Goal: Task Accomplishment & Management: Use online tool/utility

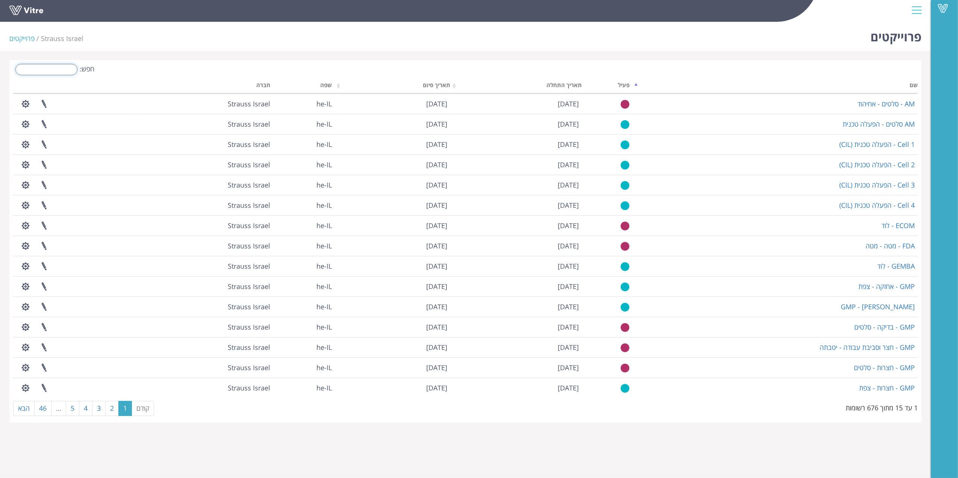
click at [67, 71] on input "חפש:" at bounding box center [46, 69] width 62 height 11
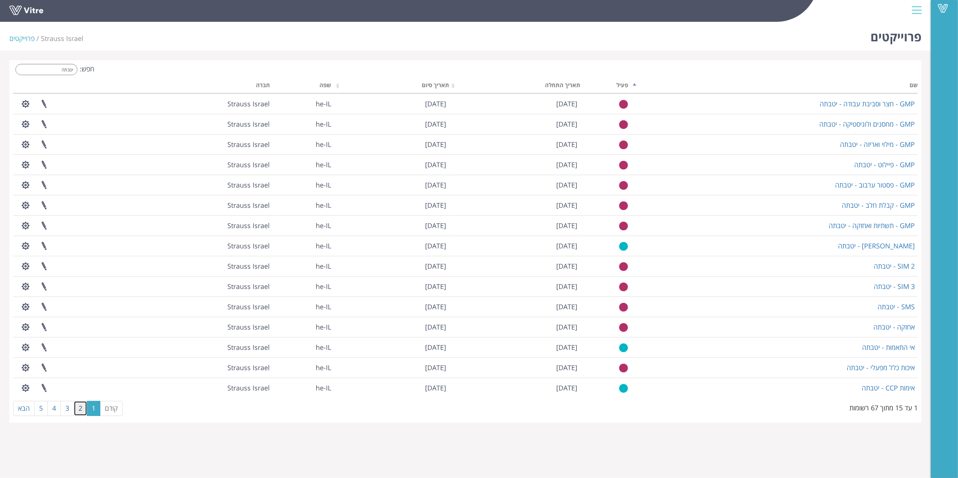
click at [83, 415] on link "2" at bounding box center [81, 408] width 14 height 15
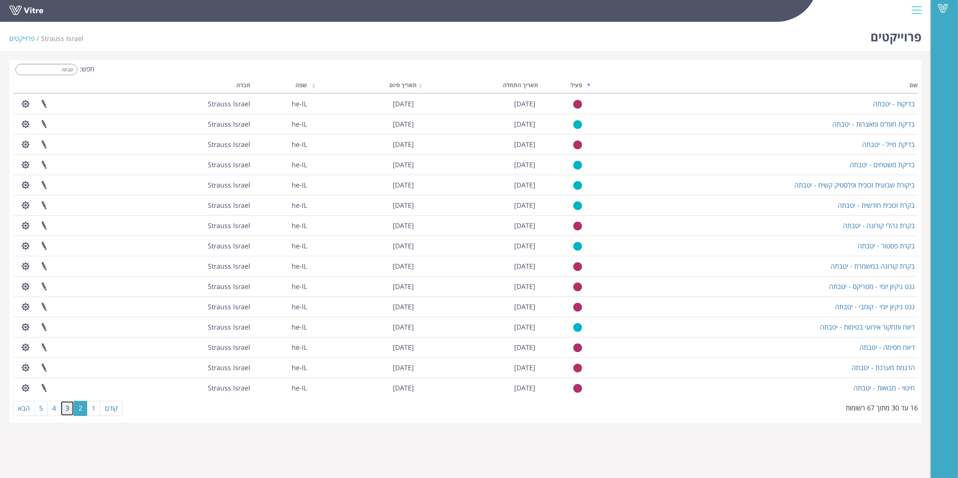
click at [70, 413] on link "3" at bounding box center [67, 408] width 14 height 15
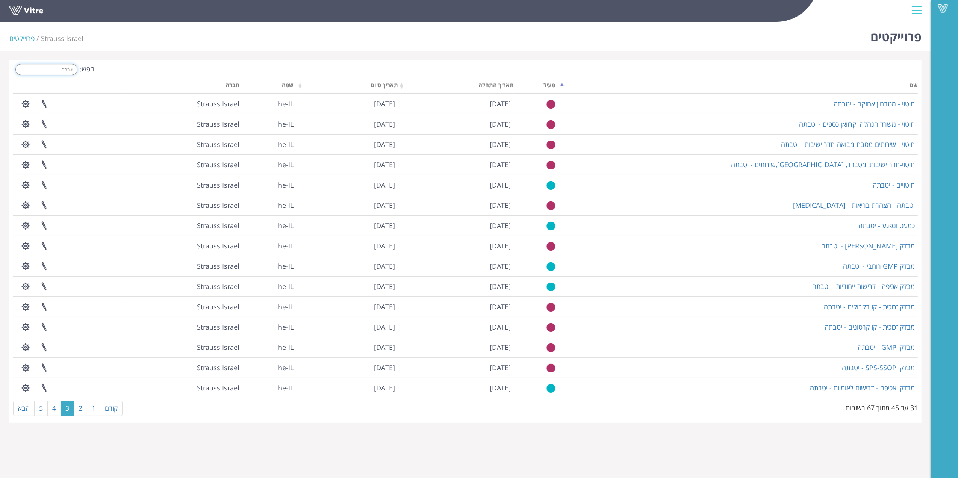
drag, startPoint x: 53, startPoint y: 70, endPoint x: 124, endPoint y: 54, distance: 72.3
click at [121, 68] on div "חפש: יטבתה" at bounding box center [236, 70] width 447 height 13
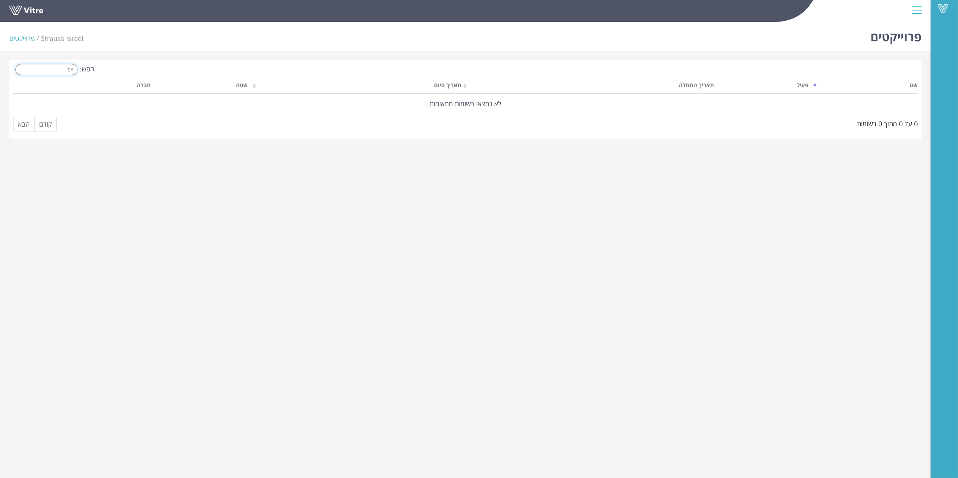
type input "C"
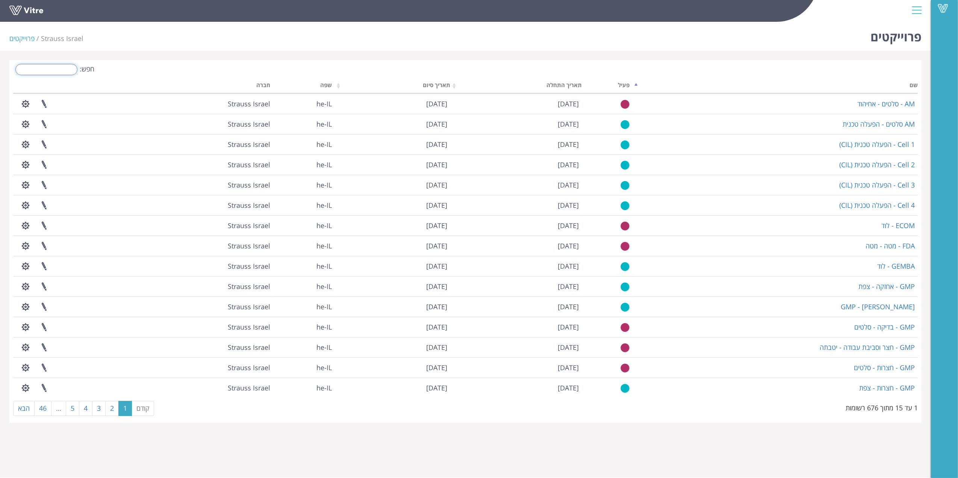
type input "c"
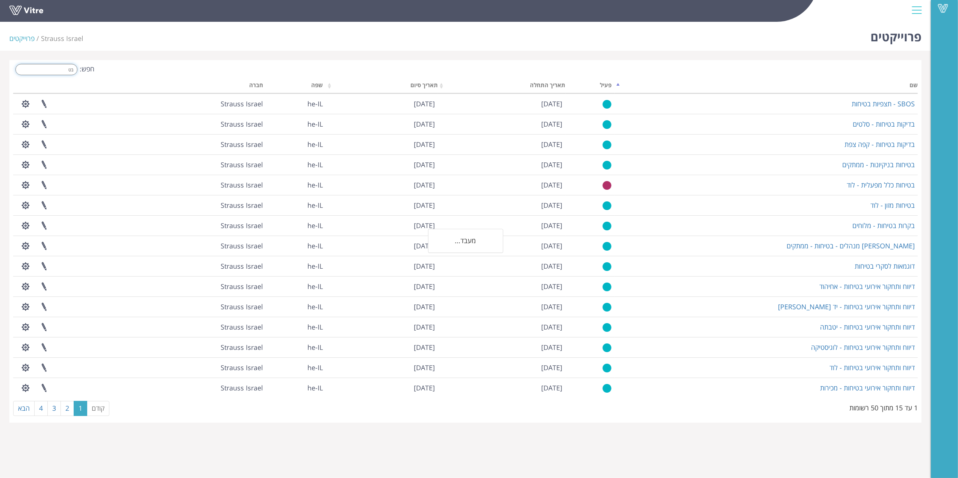
type input "ב"
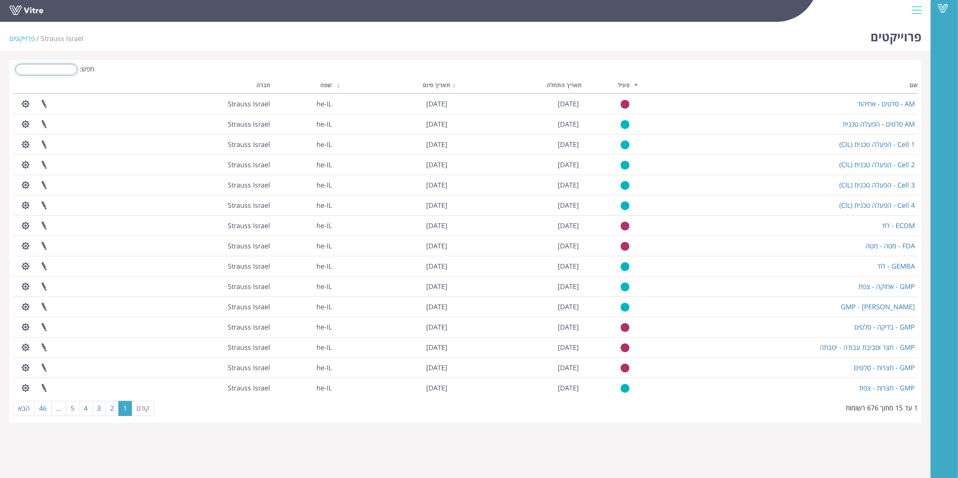
click at [49, 68] on input "חפש:" at bounding box center [46, 69] width 62 height 11
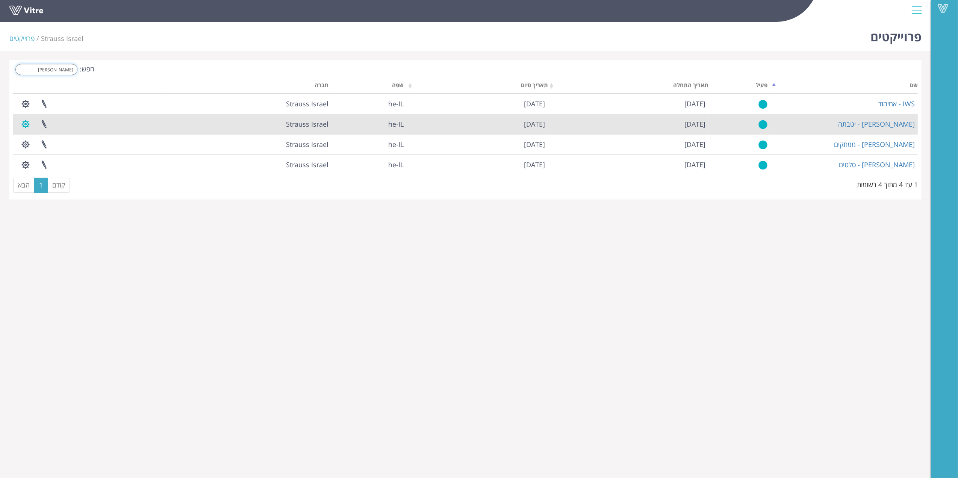
type input "IWS"
click at [28, 122] on button "button" at bounding box center [25, 124] width 19 height 20
click at [64, 141] on link "ניהול טפסים" at bounding box center [49, 142] width 64 height 10
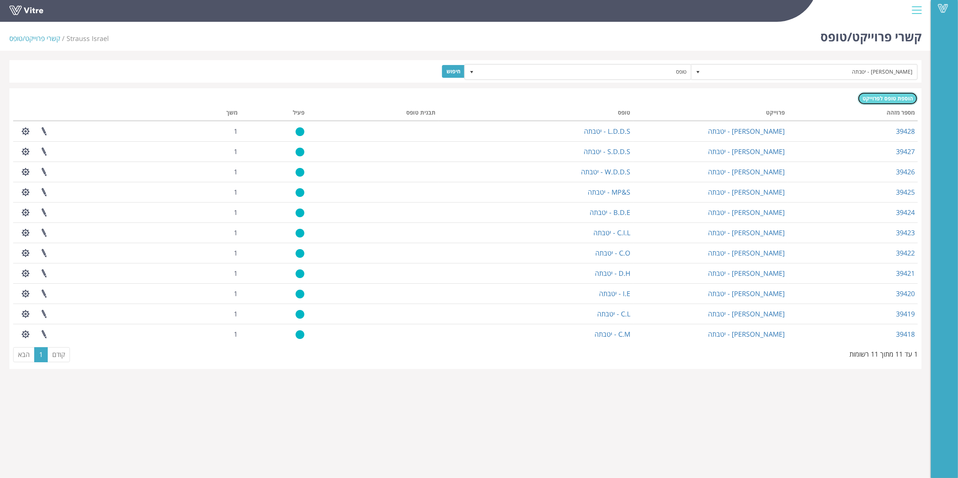
click at [871, 98] on span "הוספת טופס לפרוייקט" at bounding box center [887, 98] width 50 height 7
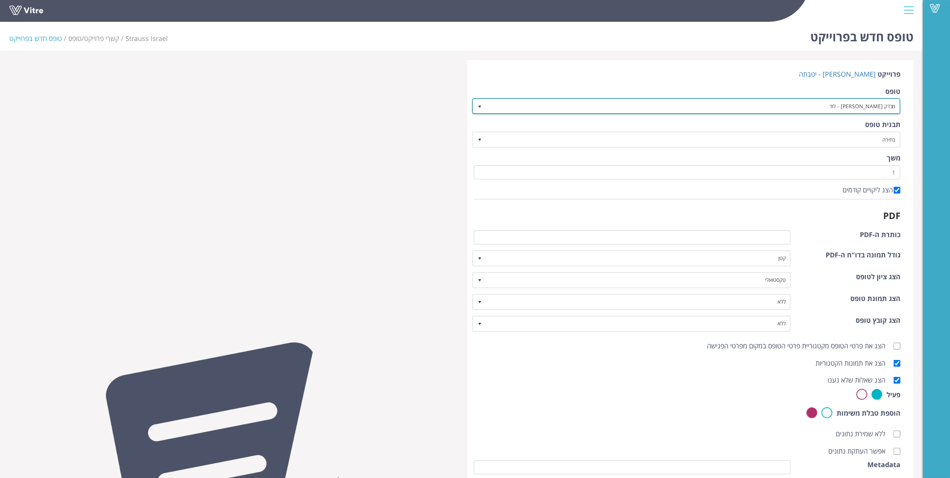
click at [524, 102] on span "מבדק [PERSON_NAME] - לוד" at bounding box center [694, 106] width 414 height 14
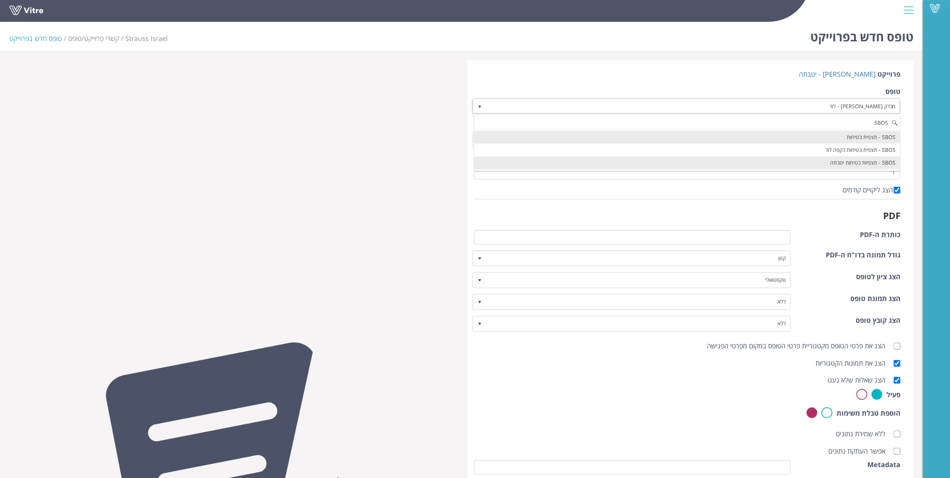
click at [847, 164] on li "SBOS - תצפיות בטיחות יטבתה" at bounding box center [687, 162] width 426 height 13
type input "SBOS"
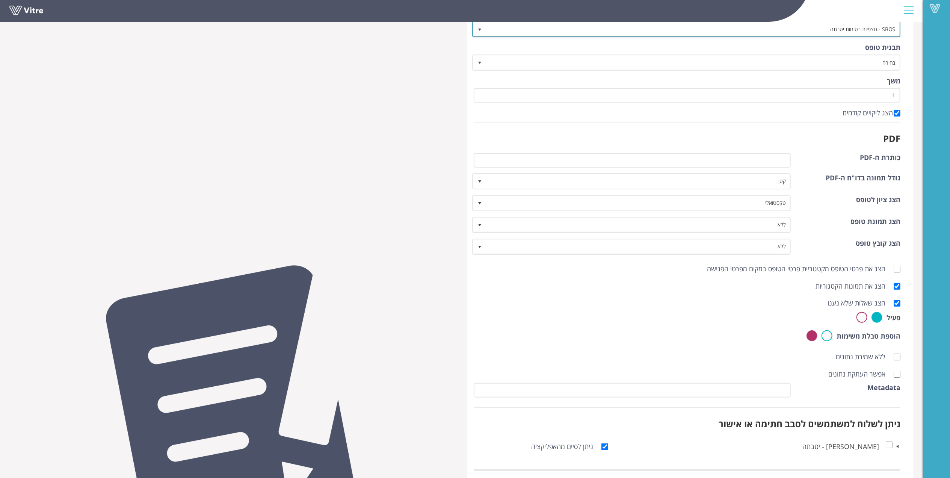
scroll to position [116, 0]
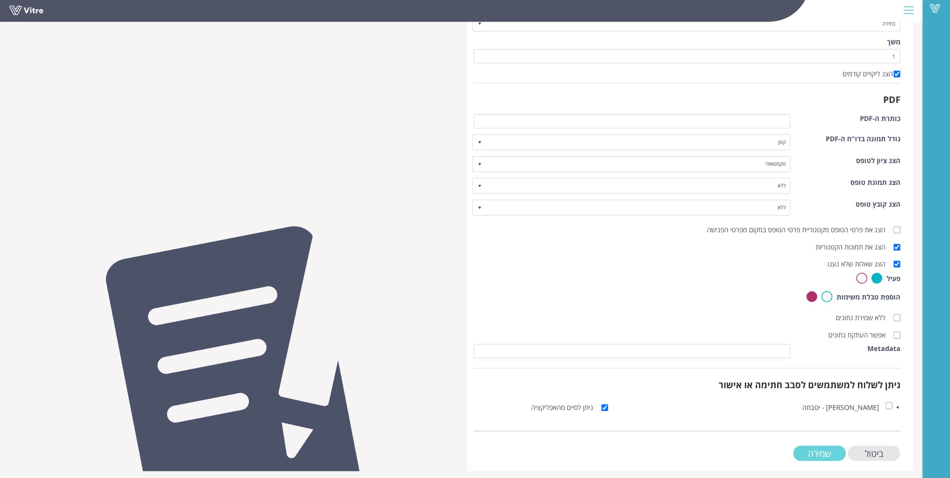
click at [818, 450] on input "שמירה" at bounding box center [820, 453] width 53 height 15
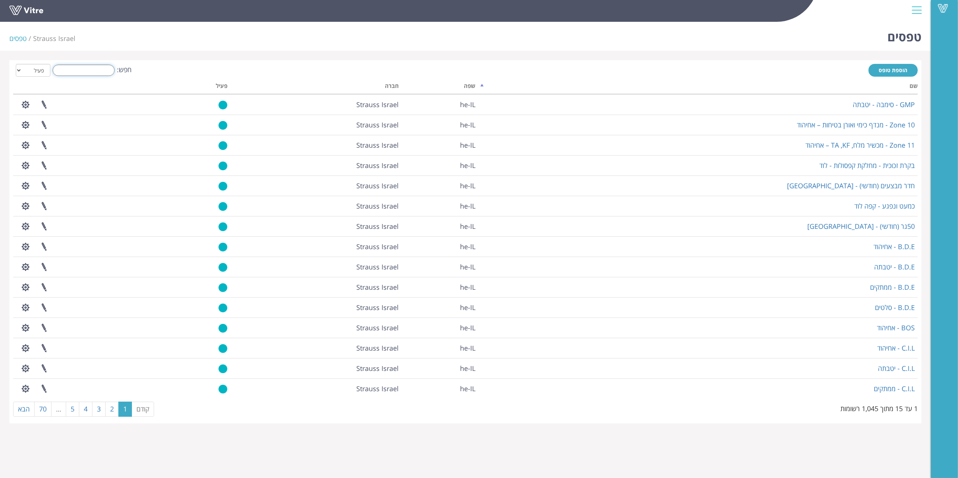
click at [92, 66] on input "חפש:" at bounding box center [84, 70] width 62 height 11
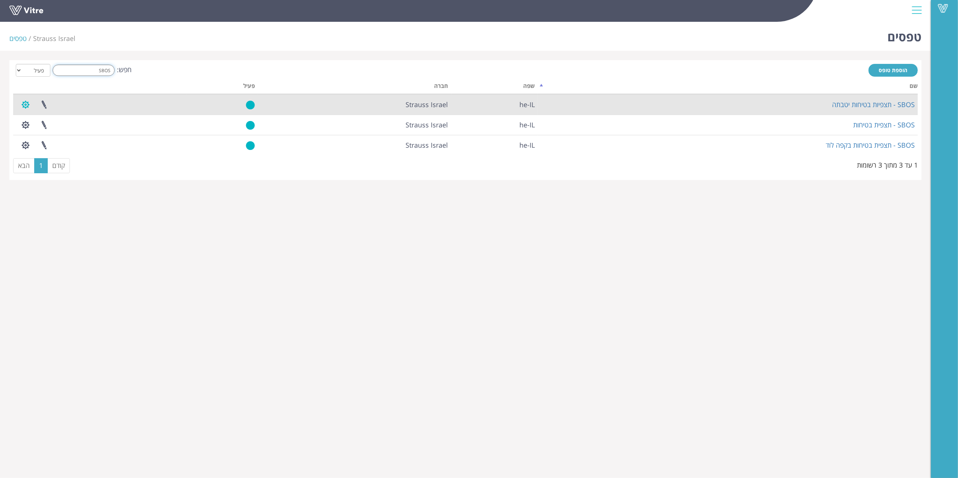
type input "SBOS"
click at [29, 106] on button "button" at bounding box center [25, 105] width 19 height 20
click at [47, 119] on link "פרוייקטים מקושרים" at bounding box center [46, 123] width 59 height 10
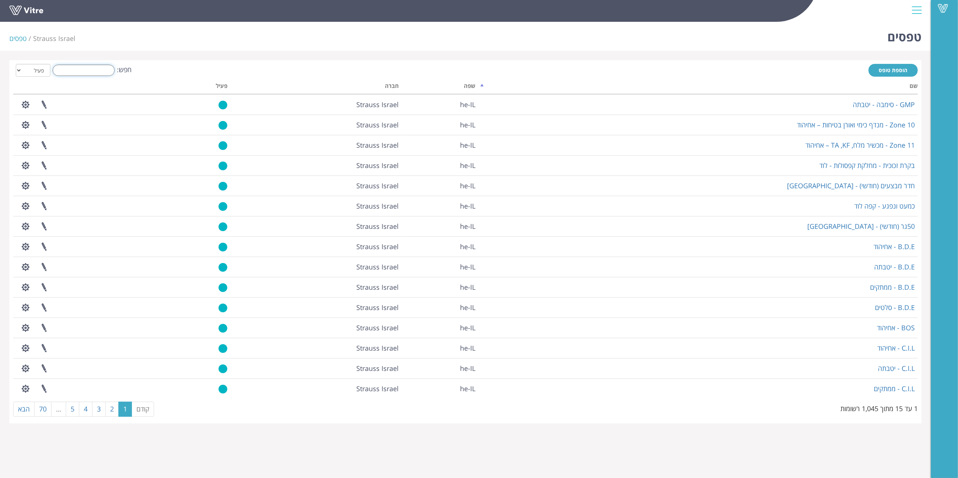
click at [89, 71] on input "חפש:" at bounding box center [84, 70] width 62 height 11
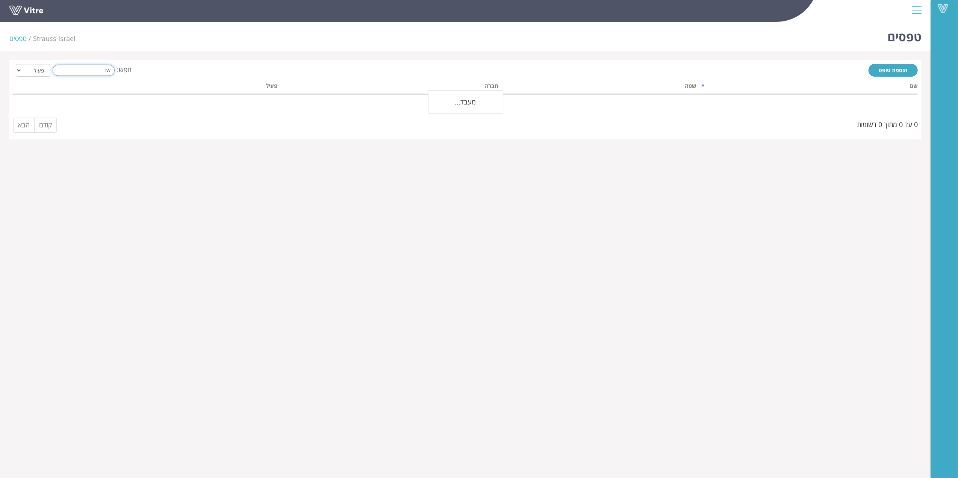
type input "I"
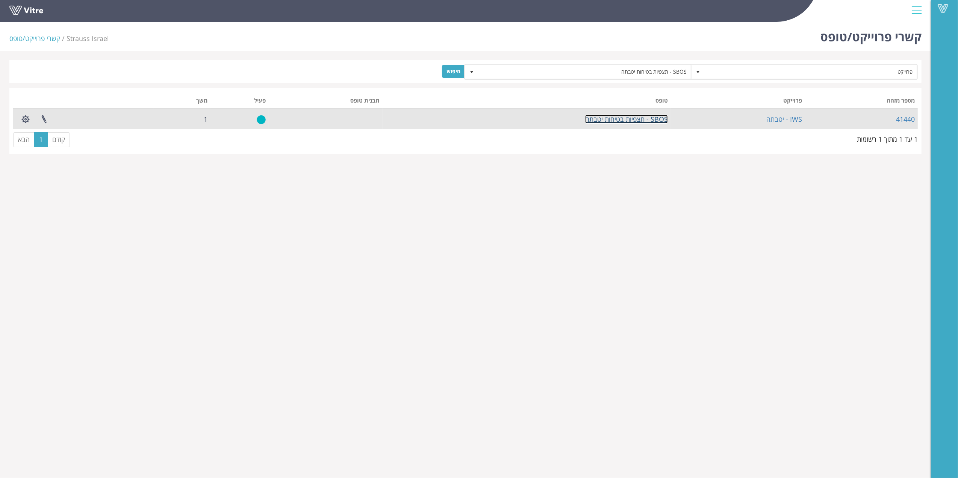
click at [654, 120] on link "SBOS - תצפיות בטיחות יטבתה" at bounding box center [626, 119] width 83 height 9
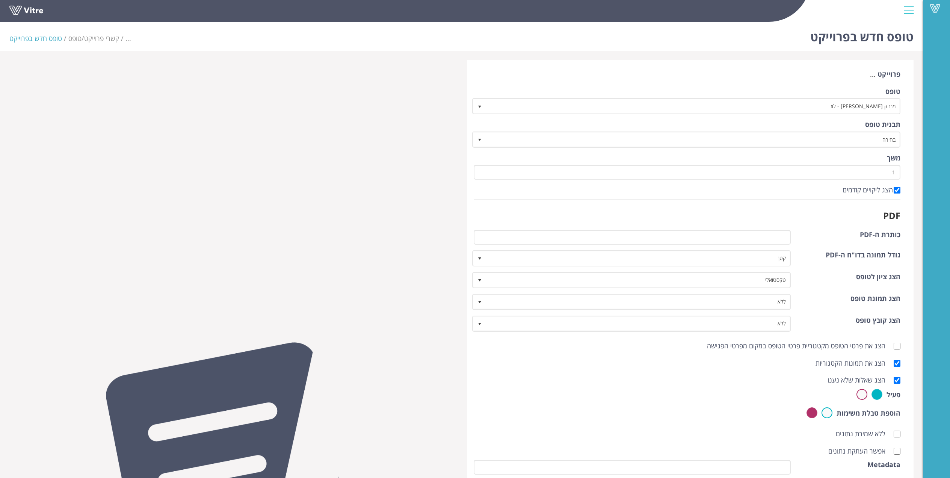
scroll to position [116, 0]
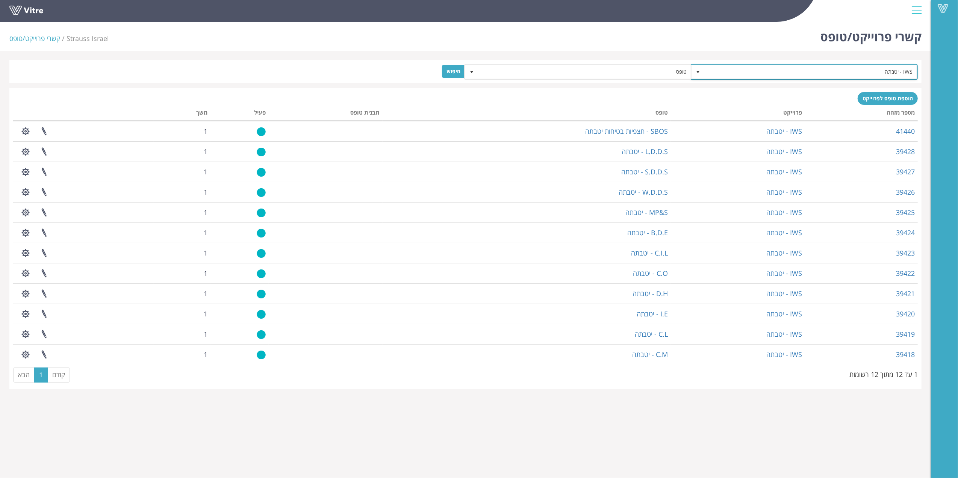
click at [696, 74] on span "select" at bounding box center [698, 72] width 6 height 6
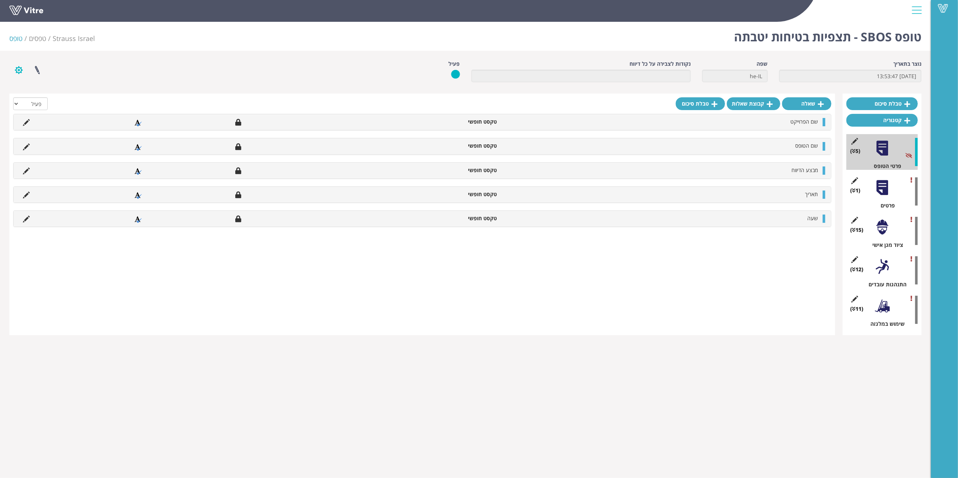
click at [17, 72] on button "button" at bounding box center [18, 70] width 19 height 20
click at [62, 98] on link "הגדרת משתמשים" at bounding box center [39, 98] width 59 height 10
